Goal: Task Accomplishment & Management: Manage account settings

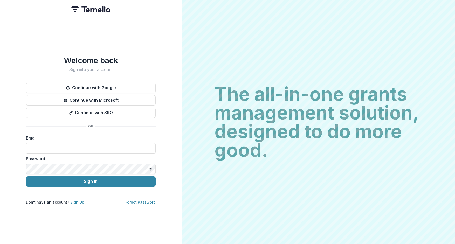
type input "*"
click at [124, 156] on label "Password" at bounding box center [89, 159] width 127 height 6
click at [57, 147] on input at bounding box center [91, 148] width 130 height 10
type input "**********"
click at [91, 179] on button "Sign In" at bounding box center [91, 182] width 130 height 10
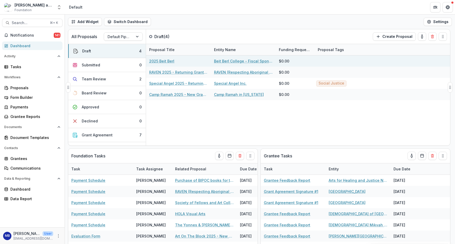
click at [167, 63] on link "2025 Beit Berl" at bounding box center [161, 60] width 25 height 5
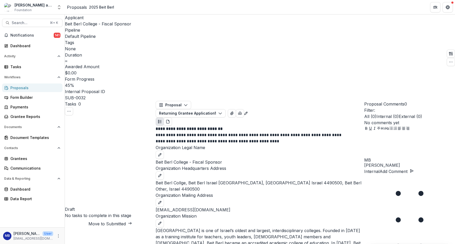
click at [78, 25] on span "Beit Berl College - Fiscal Sponsor" at bounding box center [98, 23] width 66 height 5
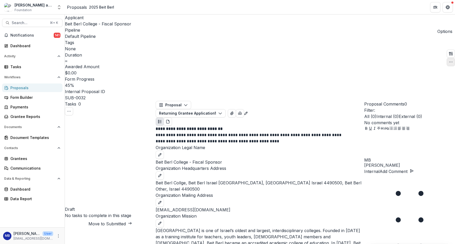
click at [449, 60] on icon "button" at bounding box center [451, 62] width 4 height 4
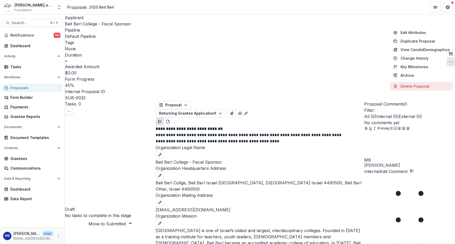
click at [417, 90] on button "Delete Proposal" at bounding box center [421, 86] width 63 height 9
